Goal: Task Accomplishment & Management: Manage account settings

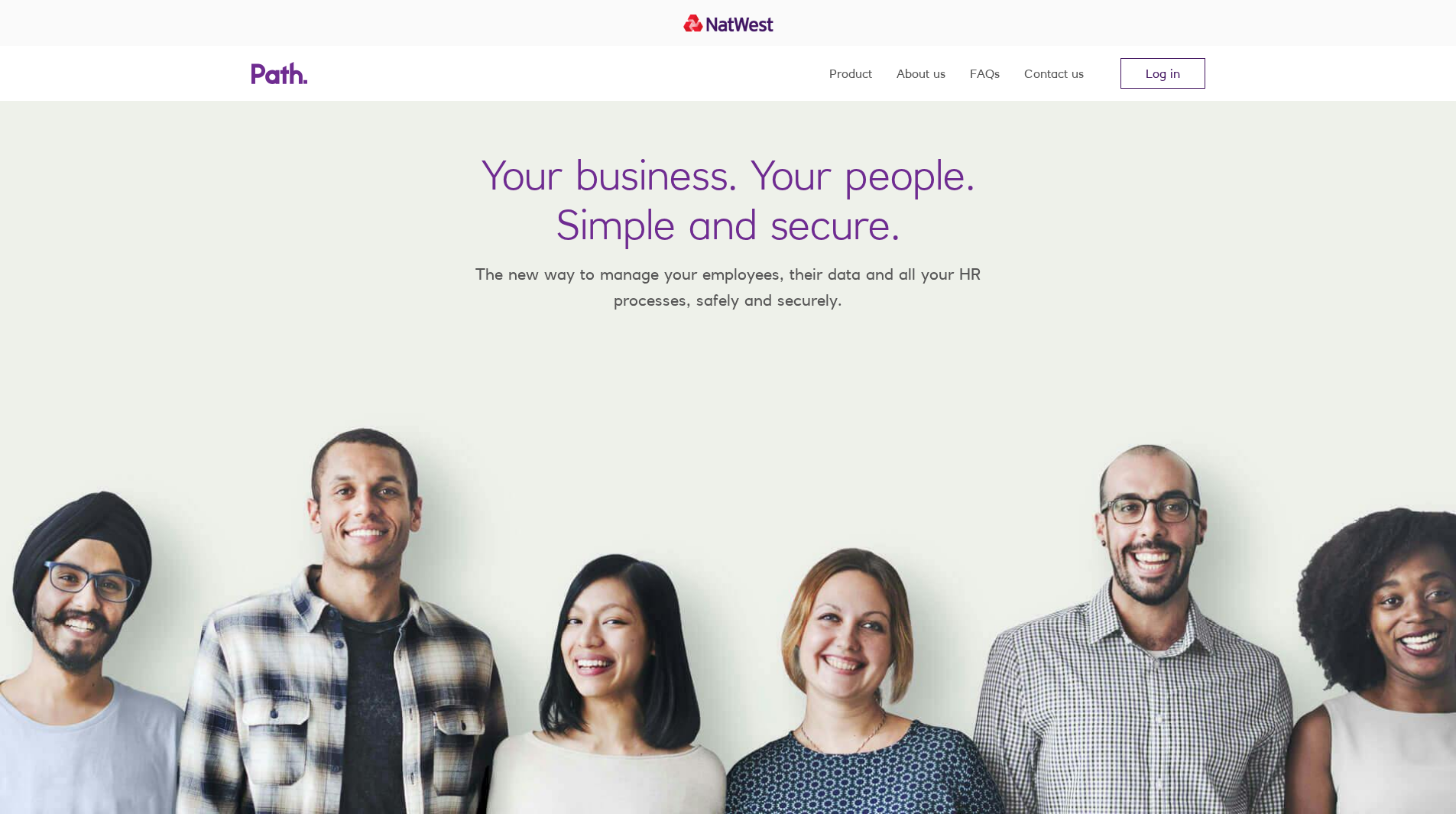
click at [1172, 69] on link "Log in" at bounding box center [1162, 74] width 85 height 31
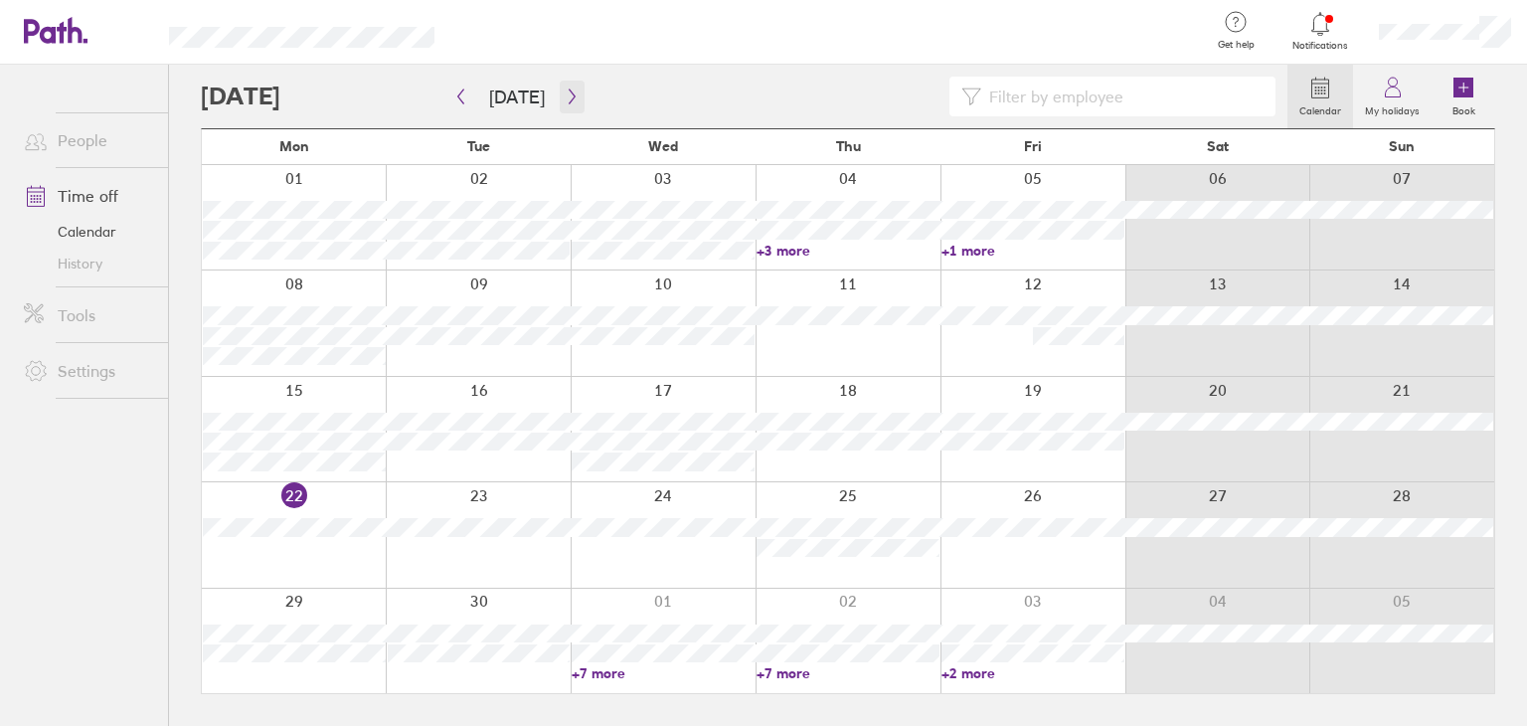
click at [560, 102] on button "button" at bounding box center [572, 97] width 25 height 33
click at [565, 99] on icon "button" at bounding box center [572, 96] width 15 height 16
click at [464, 98] on icon "button" at bounding box center [460, 96] width 15 height 16
